Goal: Task Accomplishment & Management: Manage account settings

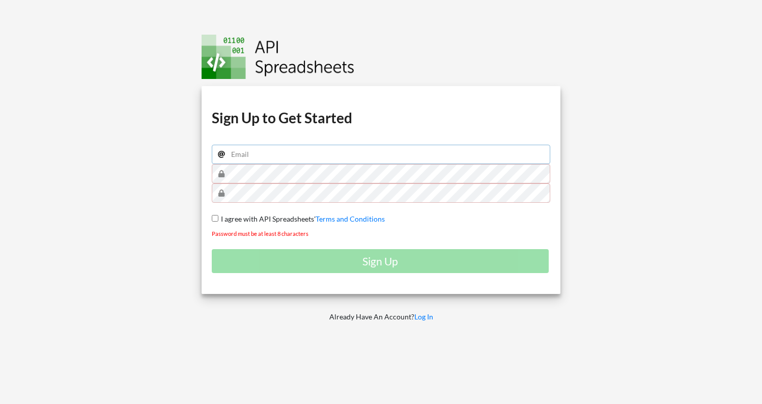
click at [370, 151] on input "email" at bounding box center [381, 154] width 339 height 19
type input "[PERSON_NAME][EMAIL_ADDRESS][DOMAIN_NAME]"
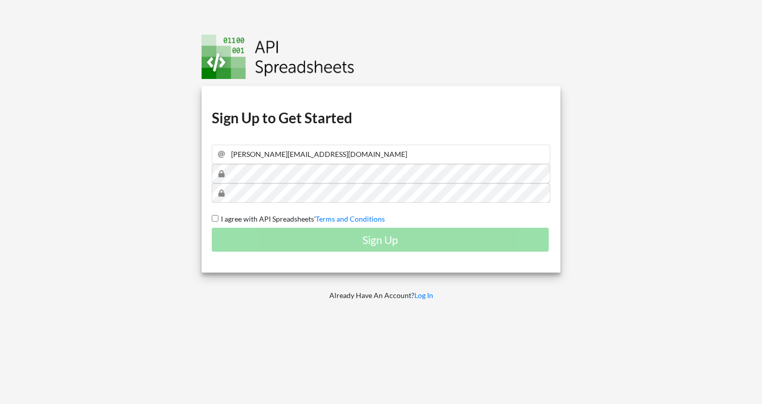
click at [219, 216] on span "I agree with API Spreadsheets'" at bounding box center [266, 218] width 97 height 9
click at [218, 216] on input "I agree with API Spreadsheets' Terms and Conditions" at bounding box center [215, 218] width 7 height 7
checkbox input "true"
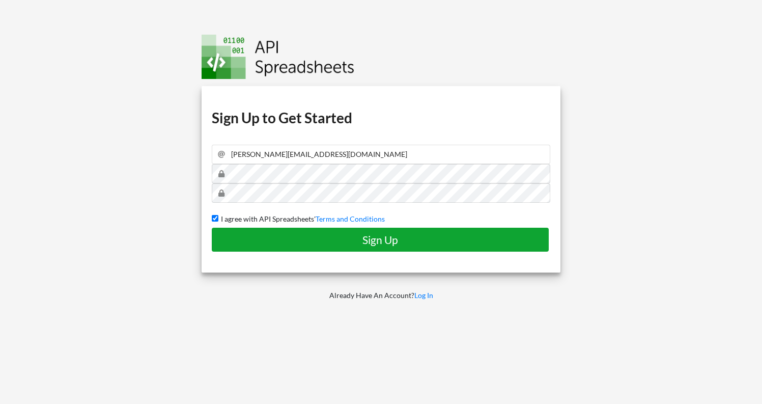
click at [262, 239] on h4 "Sign Up" at bounding box center [380, 239] width 316 height 13
checkbox input "false"
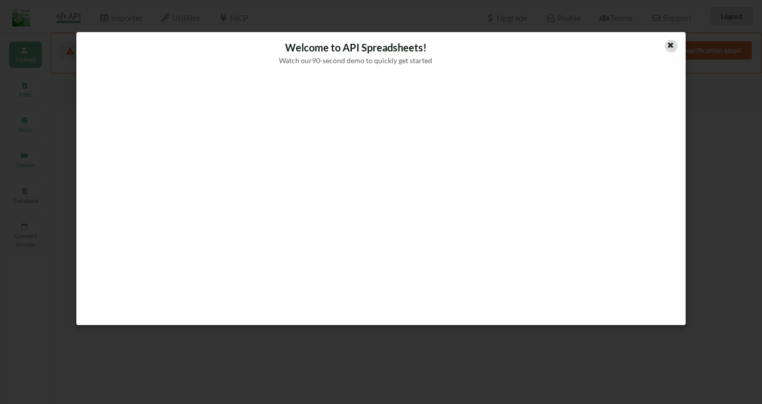
click at [673, 47] on icon at bounding box center [670, 43] width 9 height 7
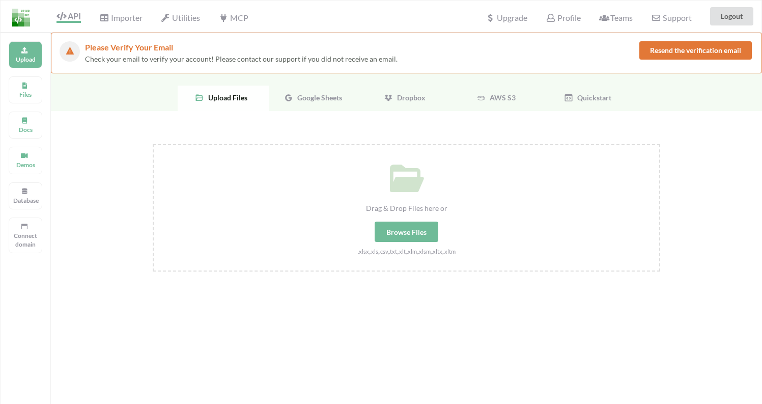
click at [336, 101] on span "Google Sheets" at bounding box center [317, 97] width 49 height 9
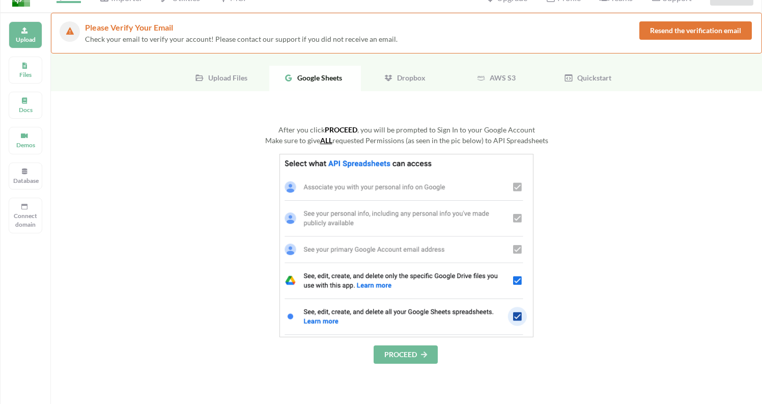
scroll to position [38, 0]
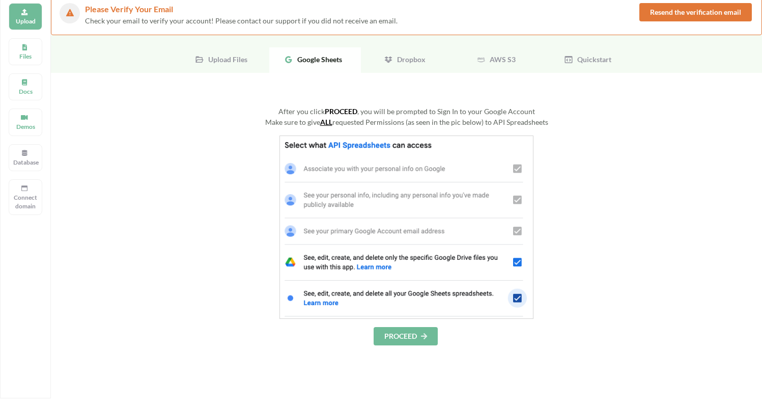
click at [395, 327] on button "PROCEED" at bounding box center [406, 336] width 64 height 18
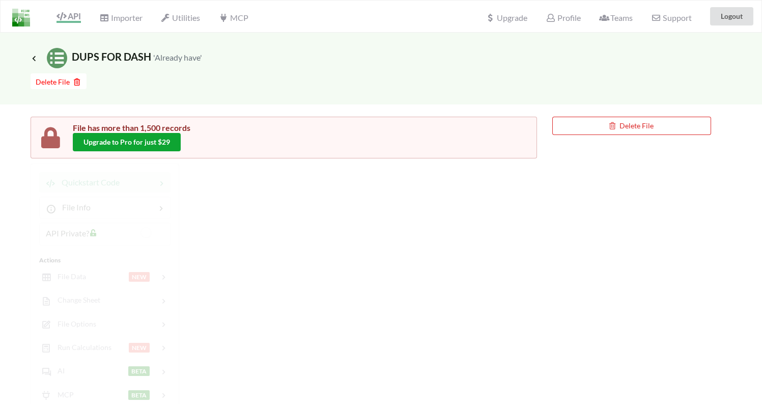
click at [160, 143] on button "Upgrade to Pro for just $29" at bounding box center [127, 142] width 108 height 18
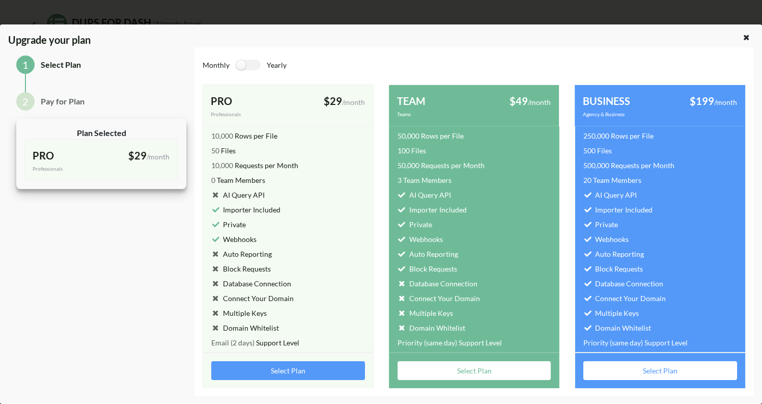
scroll to position [35, 0]
click at [743, 39] on icon at bounding box center [746, 36] width 9 height 7
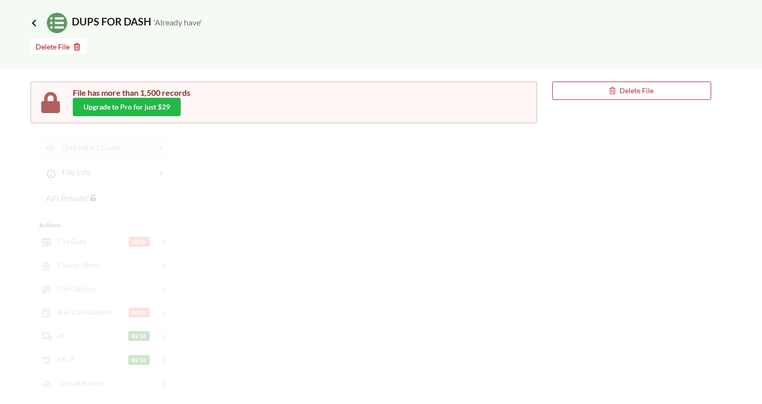
click at [37, 25] on icon at bounding box center [34, 23] width 9 height 8
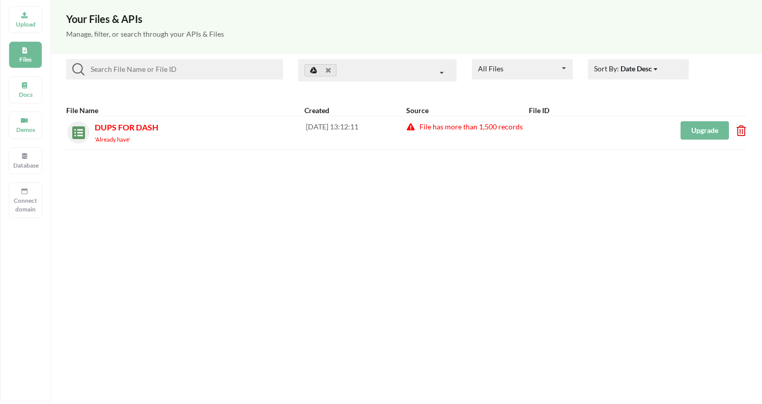
scroll to position [0, 0]
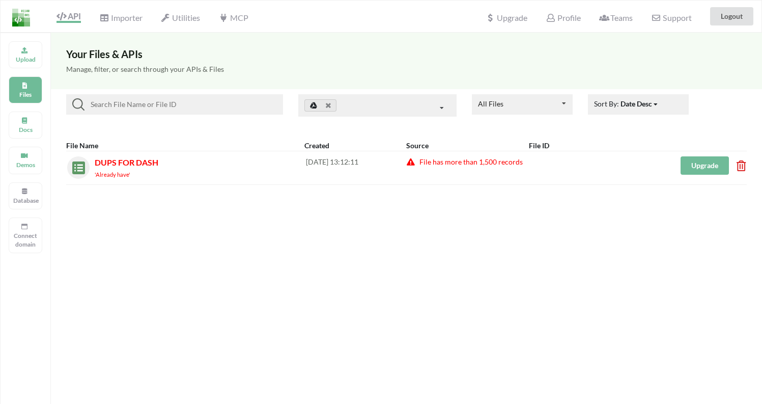
click at [612, 287] on div "Your Files & APIs Manage, filter, or search through your APIs & Files All Files…" at bounding box center [406, 235] width 711 height 404
click at [37, 241] on p "Connect domain" at bounding box center [25, 239] width 24 height 17
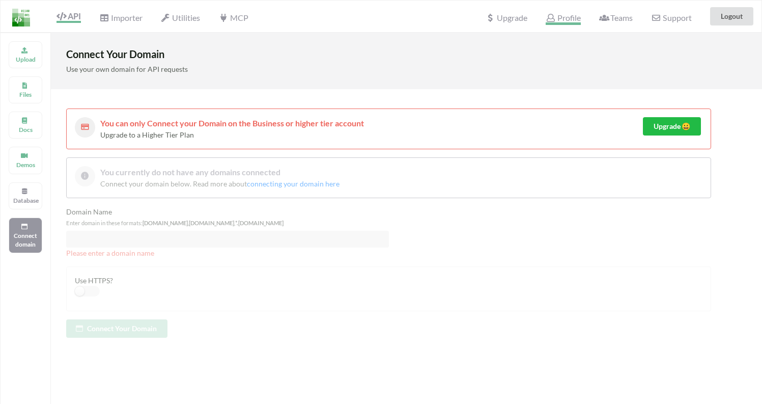
click at [557, 19] on span "Profile" at bounding box center [563, 19] width 35 height 12
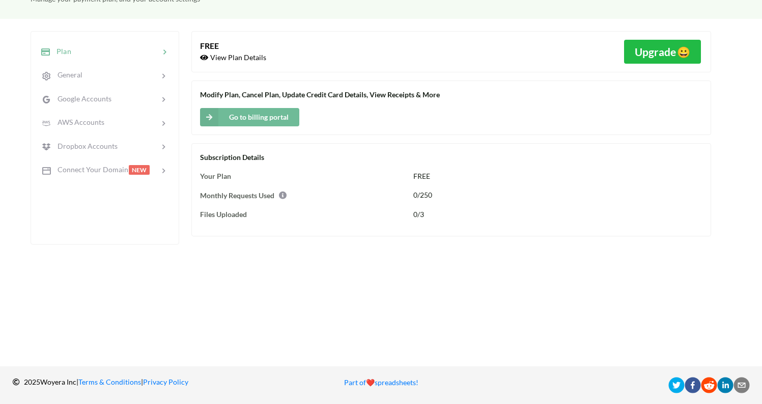
scroll to position [73, 0]
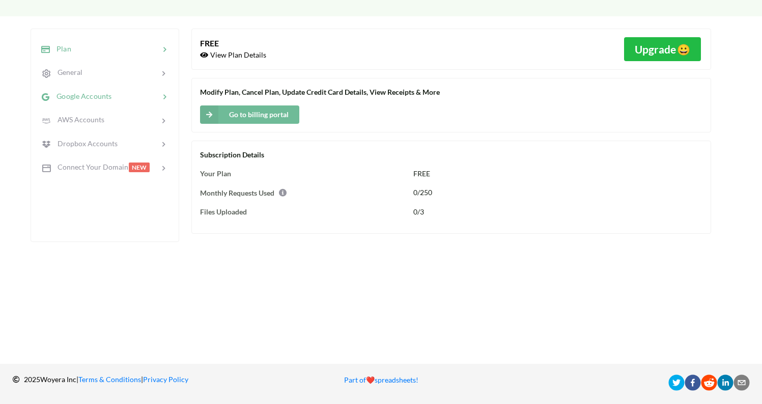
click at [160, 96] on icon at bounding box center [164, 97] width 10 height 10
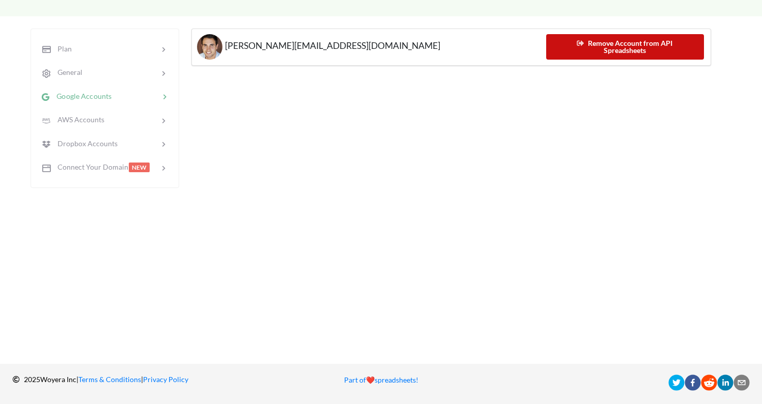
click at [593, 50] on button "Remove Account from API Spreadsheets" at bounding box center [625, 46] width 158 height 25
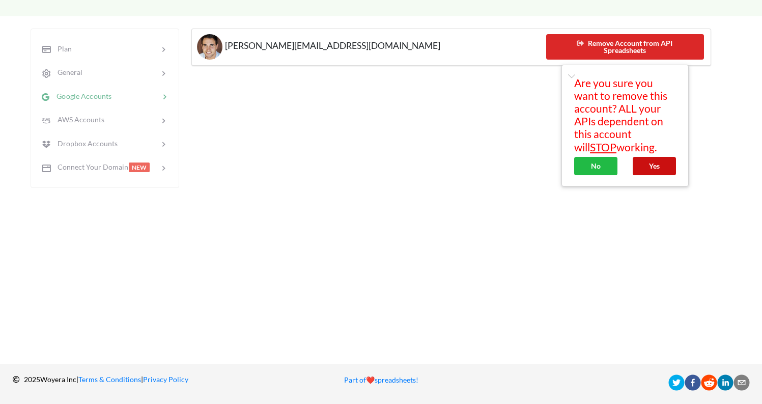
click at [650, 157] on button "Yes" at bounding box center [654, 166] width 43 height 18
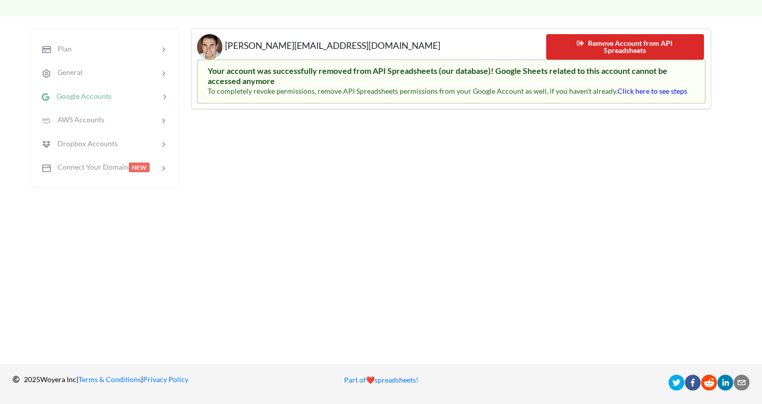
click at [647, 91] on span "Click here to see steps" at bounding box center [653, 91] width 70 height 9
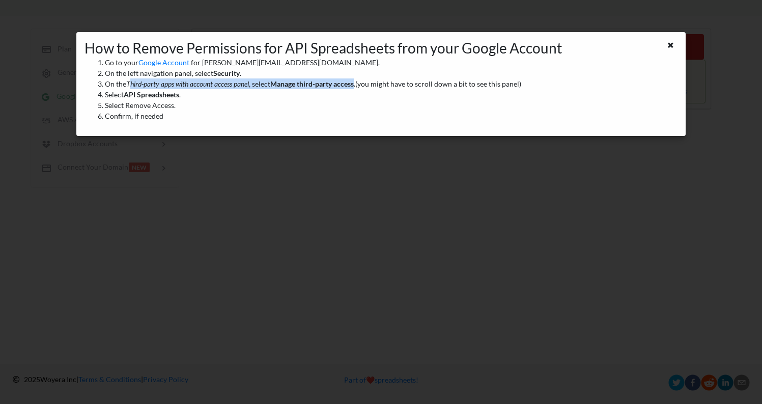
drag, startPoint x: 132, startPoint y: 82, endPoint x: 360, endPoint y: 88, distance: 227.6
click at [360, 88] on li "On the Third-party apps with account access panel , select Manage third-party a…" at bounding box center [391, 83] width 573 height 11
copy li "[PERSON_NAME]-party apps with account access panel , select Manage third-party …"
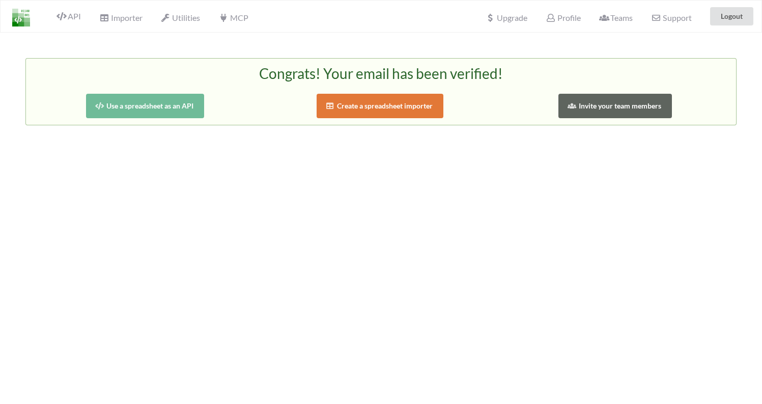
click at [190, 109] on button "Use a spreadsheet as an API" at bounding box center [145, 106] width 119 height 24
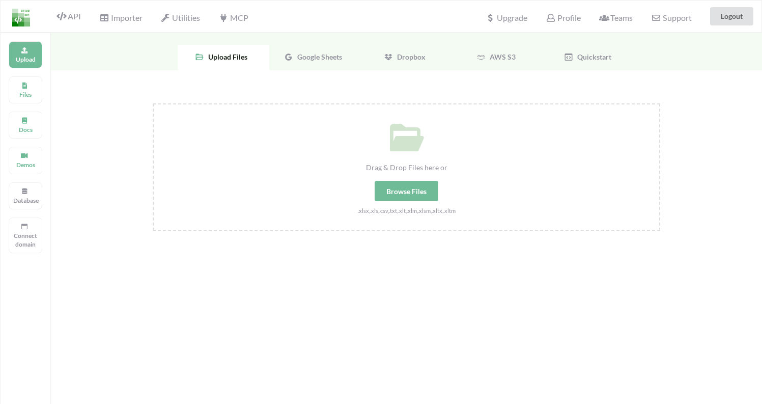
click at [306, 62] on div "Google Sheets" at bounding box center [315, 57] width 92 height 25
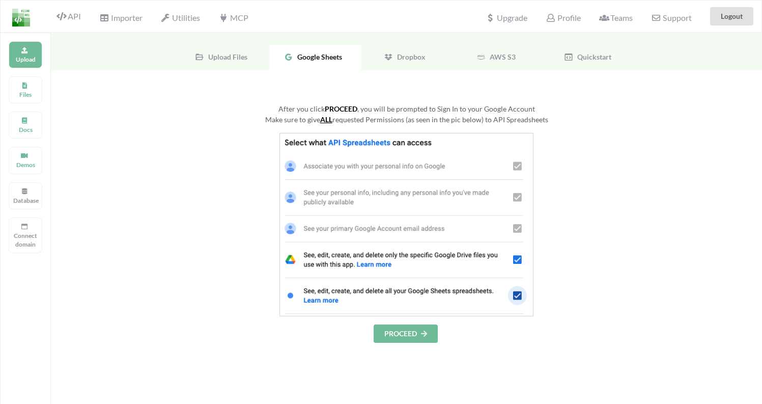
click at [413, 332] on button "PROCEED" at bounding box center [406, 333] width 64 height 18
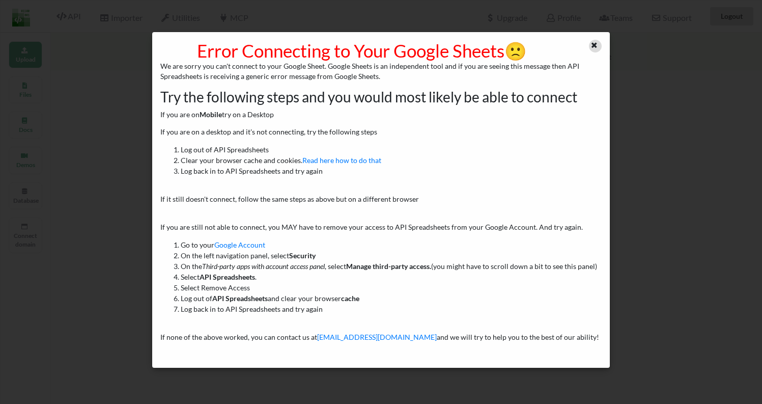
click at [592, 46] on icon at bounding box center [594, 43] width 9 height 7
